Goal: Find specific page/section: Find specific page/section

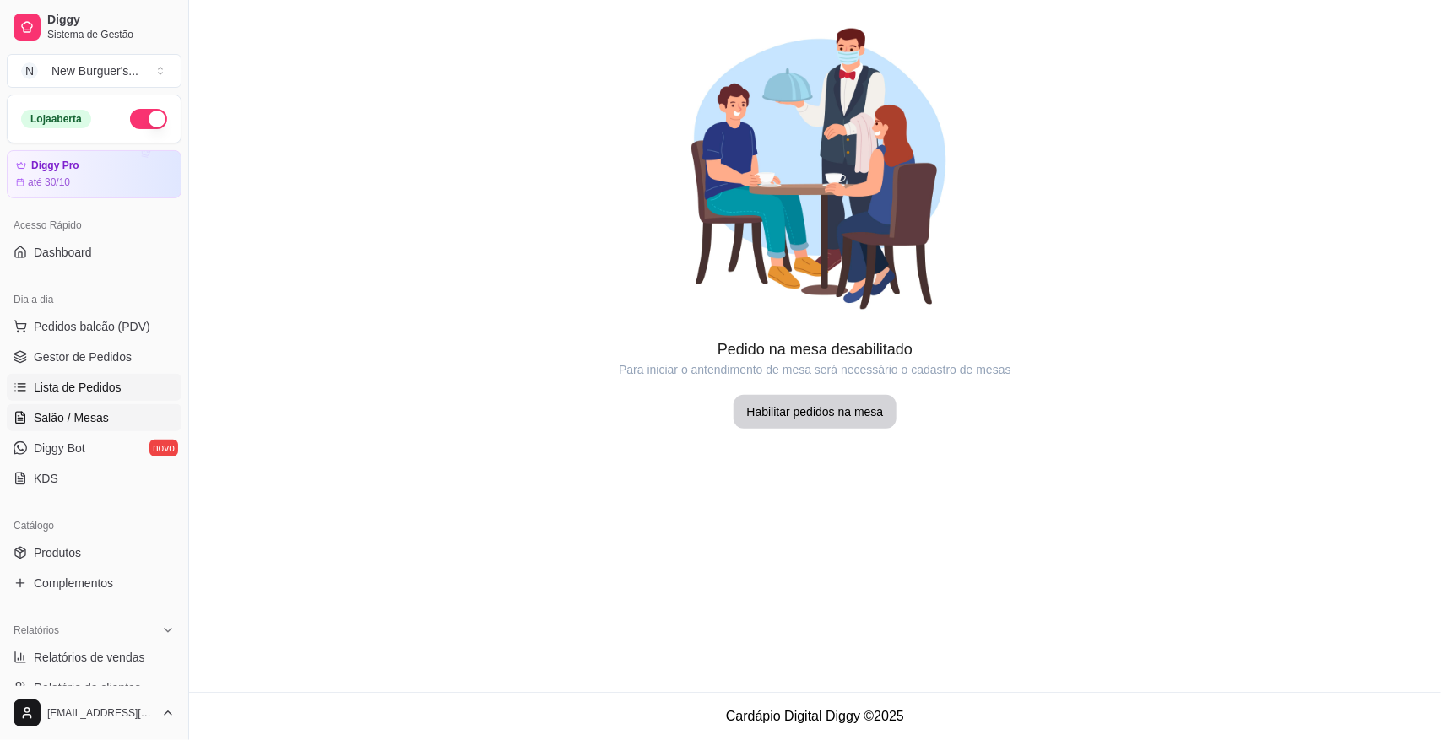
click at [55, 390] on span "Lista de Pedidos" at bounding box center [78, 387] width 88 height 17
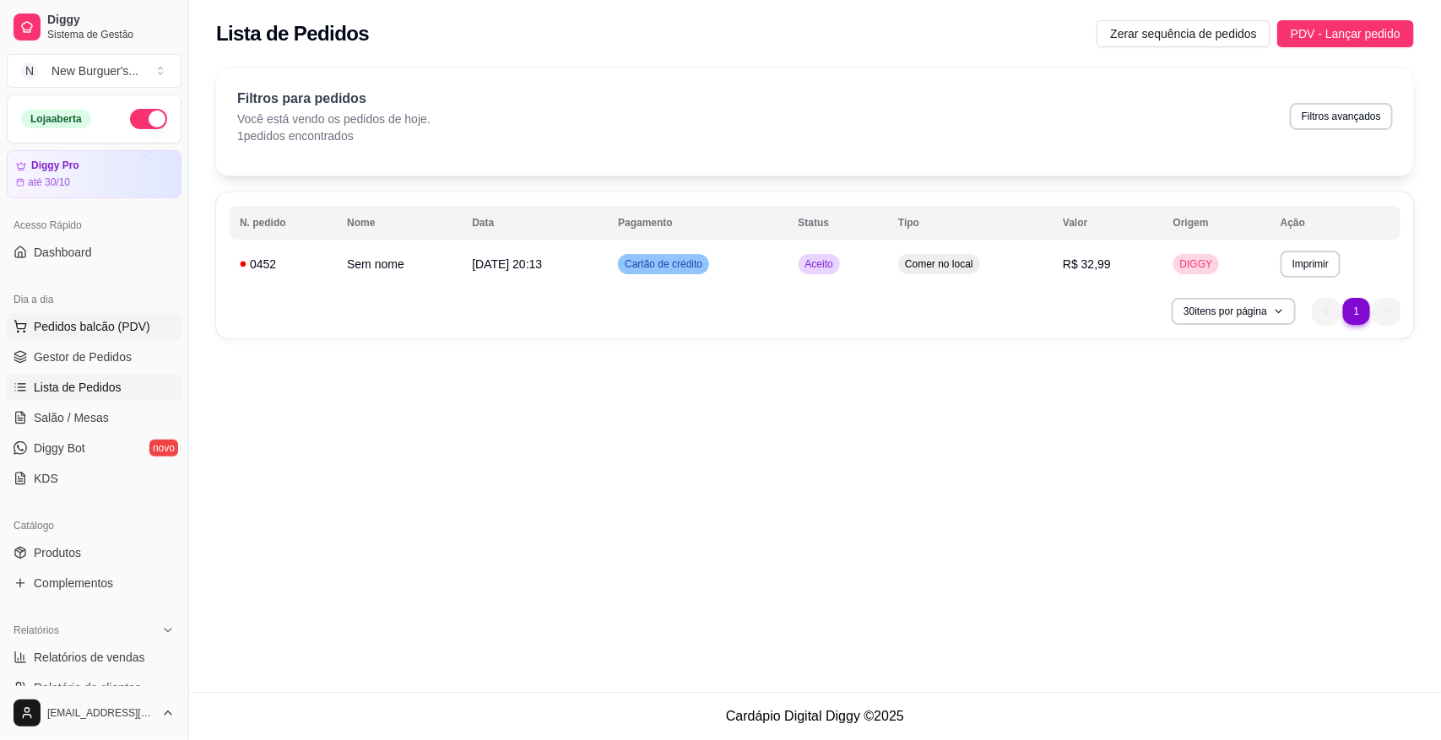
click at [93, 339] on button "Pedidos balcão (PDV)" at bounding box center [94, 326] width 175 height 27
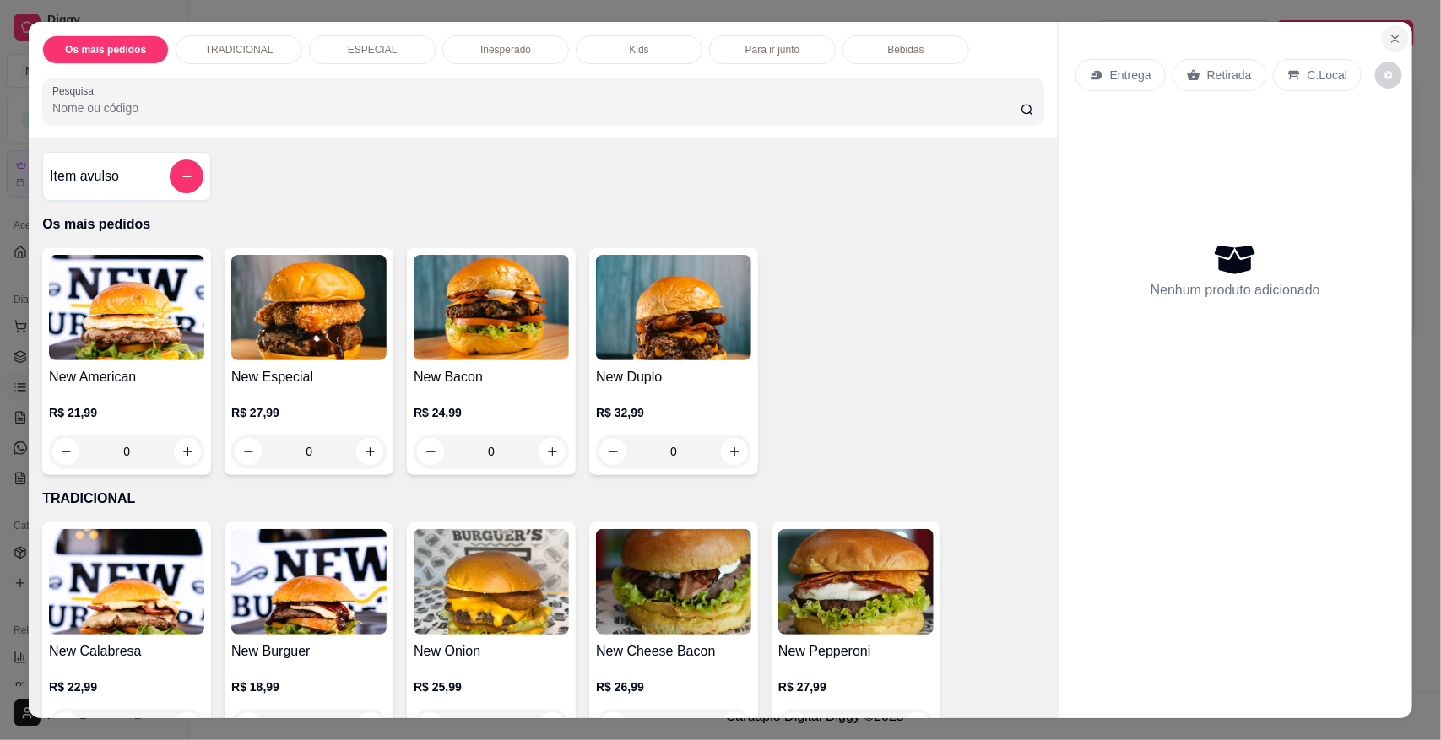
click at [1389, 38] on icon "Close" at bounding box center [1396, 39] width 14 height 14
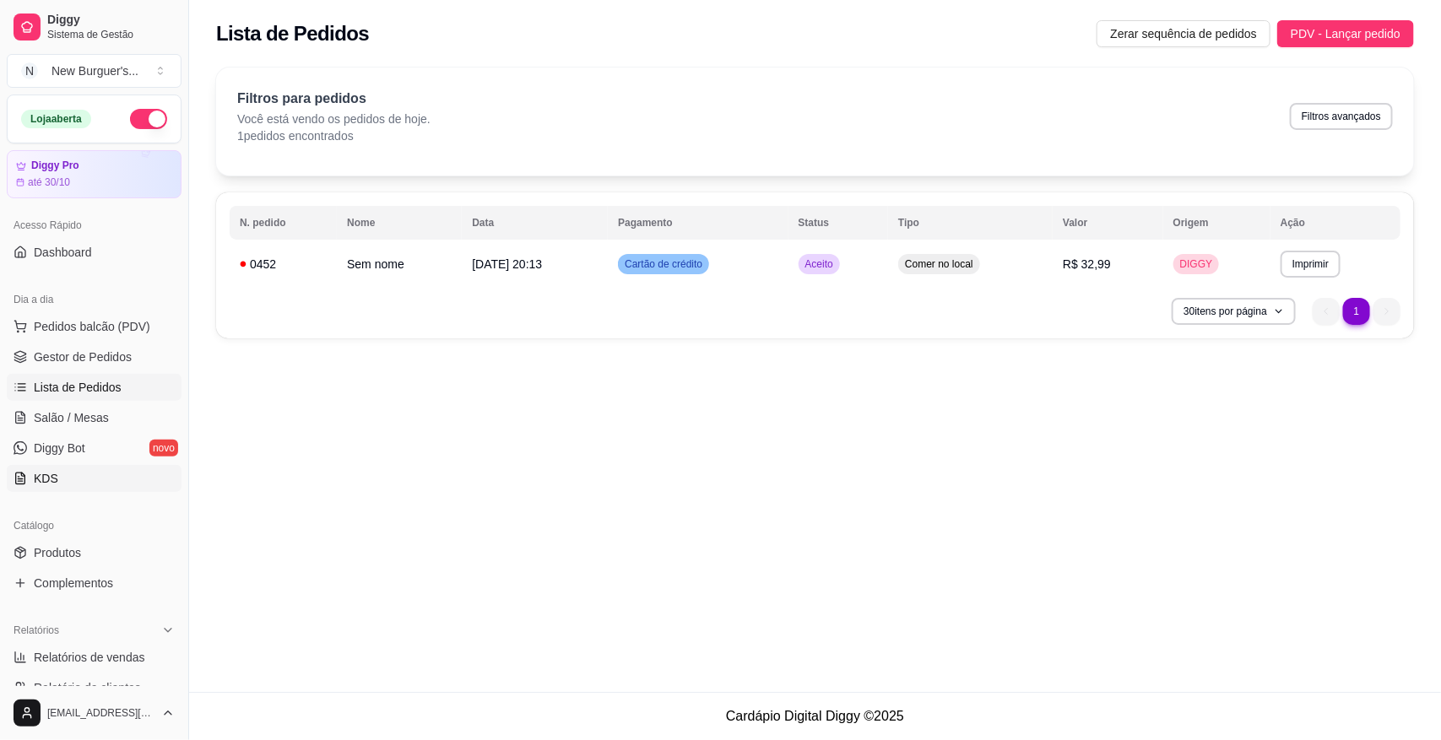
drag, startPoint x: 83, startPoint y: 494, endPoint x: 94, endPoint y: 467, distance: 29.2
click at [84, 491] on div "Dia a dia Pedidos balcão (PDV) Gestor de Pedidos Lista de Pedidos Salão / Mesas…" at bounding box center [94, 389] width 188 height 220
click at [94, 467] on link "KDS" at bounding box center [94, 478] width 175 height 27
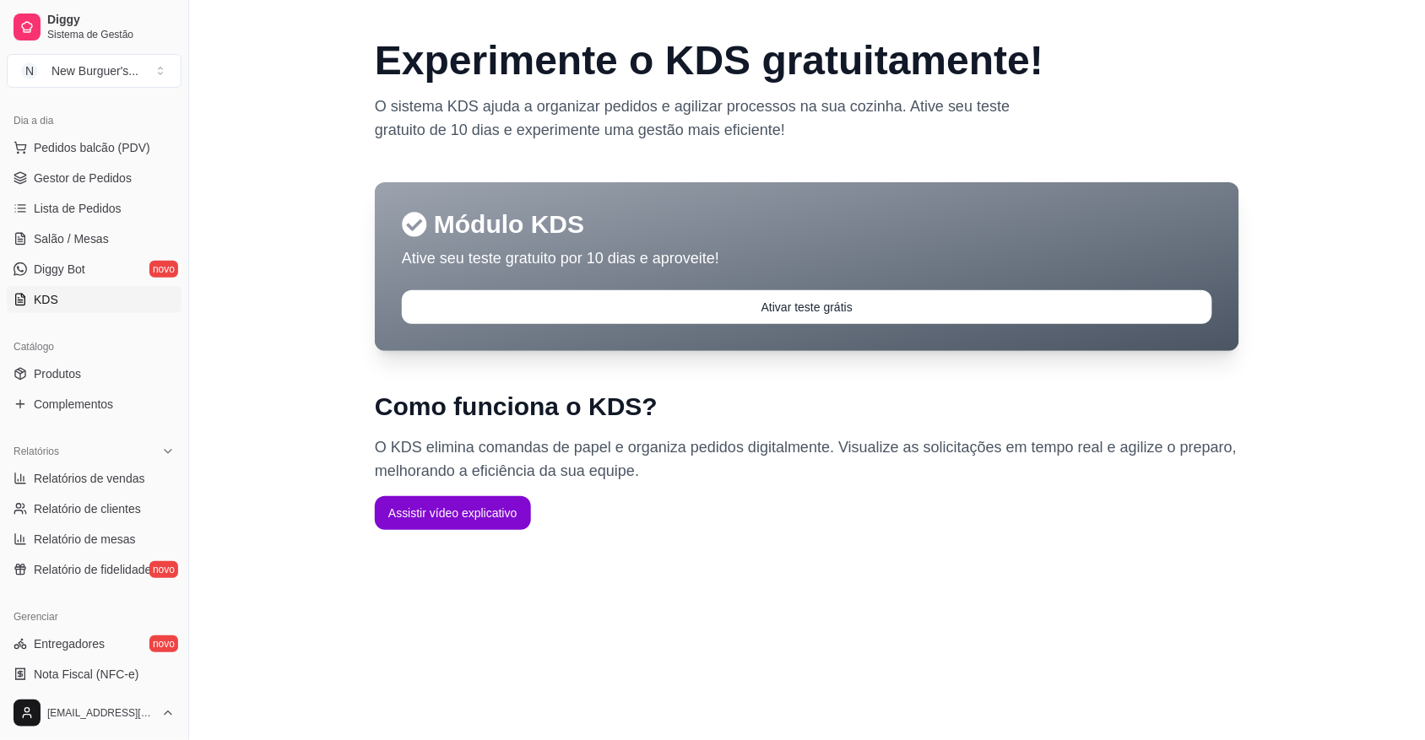
scroll to position [211, 0]
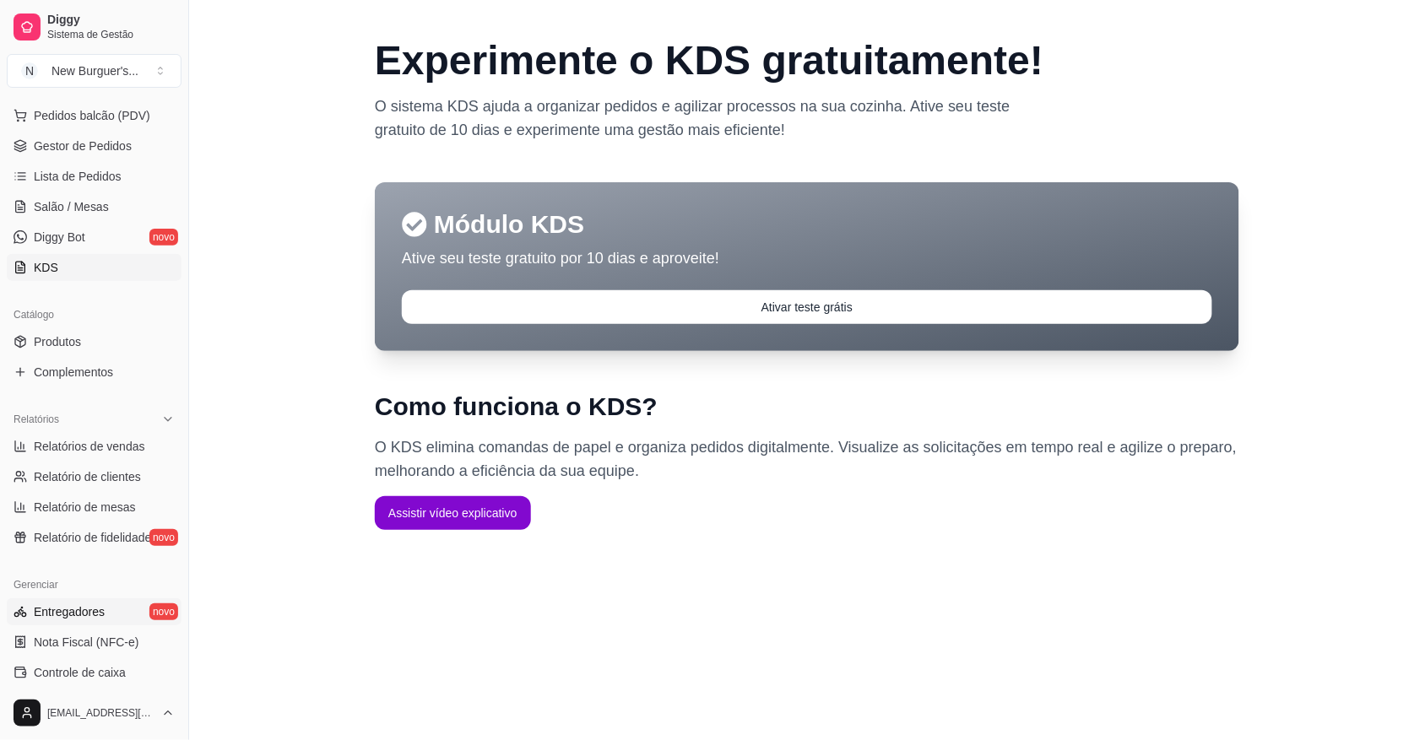
click at [119, 618] on link "Entregadores novo" at bounding box center [94, 612] width 175 height 27
